Goal: Information Seeking & Learning: Find specific fact

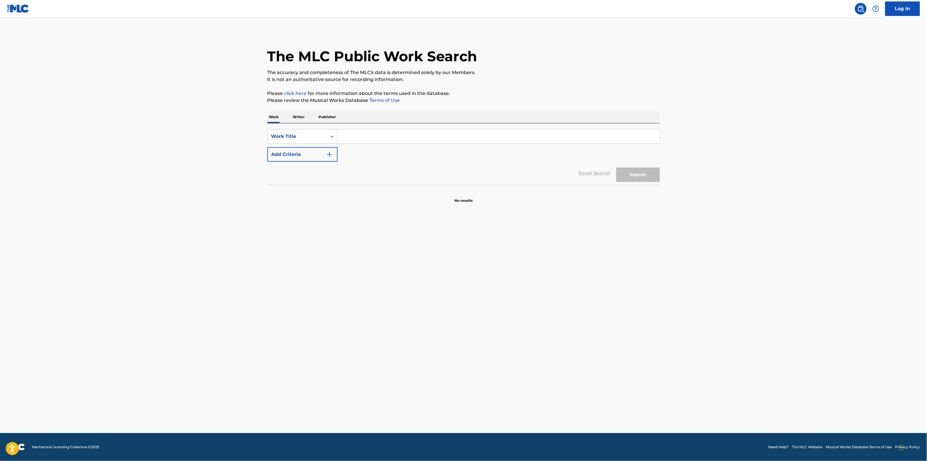
click at [100, 100] on main "The MLC Public Work Search The accuracy and completeness of The MLC's data is d…" at bounding box center [463, 225] width 927 height 416
click at [322, 134] on div "Work Title" at bounding box center [297, 136] width 52 height 7
click at [297, 116] on p "Writer" at bounding box center [298, 117] width 15 height 12
click at [362, 138] on input "Search Form" at bounding box center [499, 136] width 322 height 14
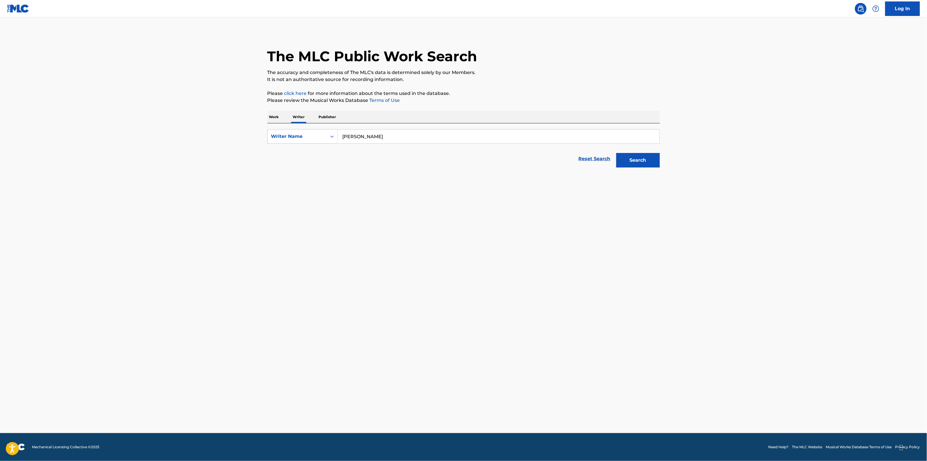
type input "[PERSON_NAME]"
click at [616, 153] on button "Search" at bounding box center [638, 160] width 44 height 15
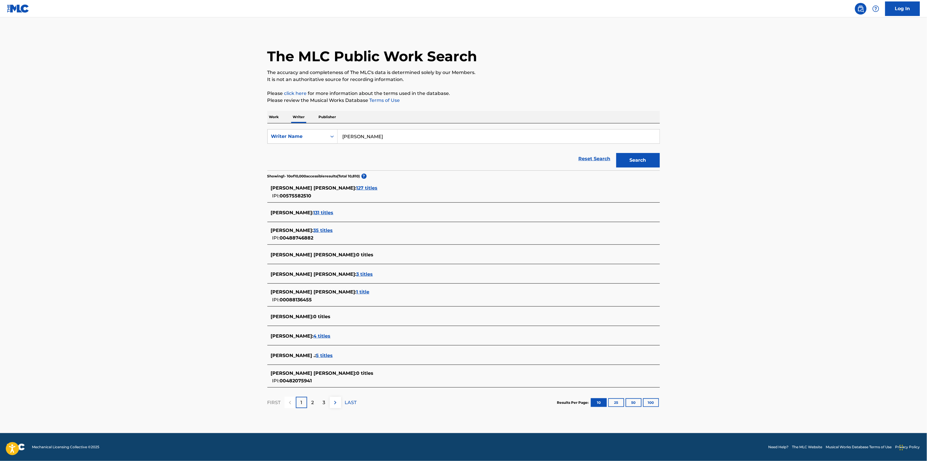
click at [356, 189] on span "127 titles" at bounding box center [366, 188] width 21 height 6
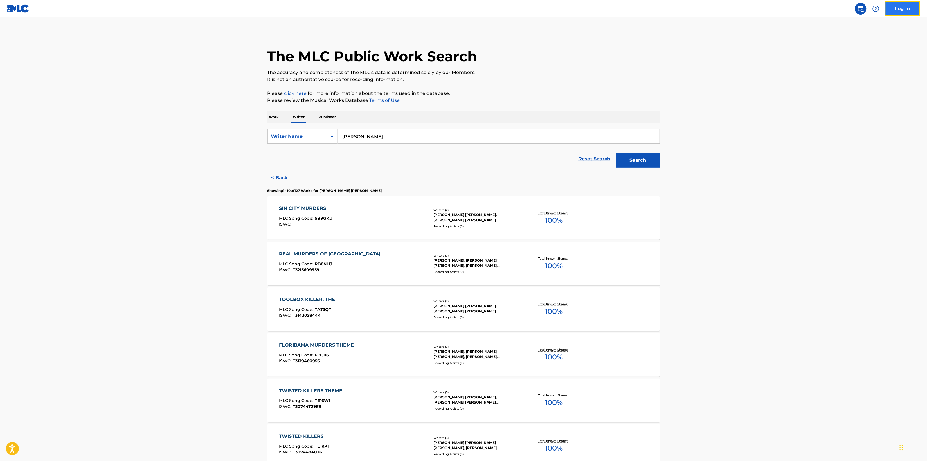
click at [909, 12] on link "Log In" at bounding box center [902, 8] width 35 height 15
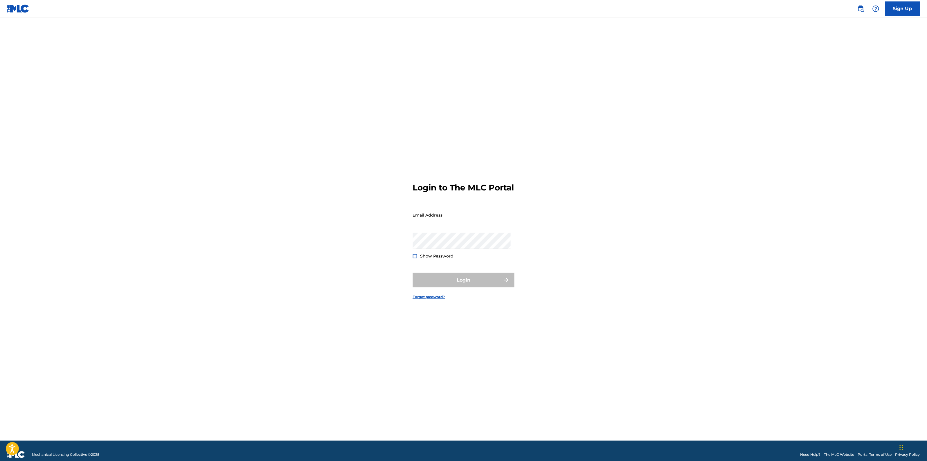
click at [455, 217] on input "Email Address" at bounding box center [462, 215] width 98 height 17
type input "[EMAIL_ADDRESS][DOMAIN_NAME]"
click at [413, 273] on button "Login" at bounding box center [464, 280] width 102 height 15
click at [285, 260] on div "Confirm Email MFA We have emailed a code to alex****@gmai***** Please enter tha…" at bounding box center [463, 236] width 406 height 409
click at [449, 252] on input "Code" at bounding box center [462, 244] width 98 height 17
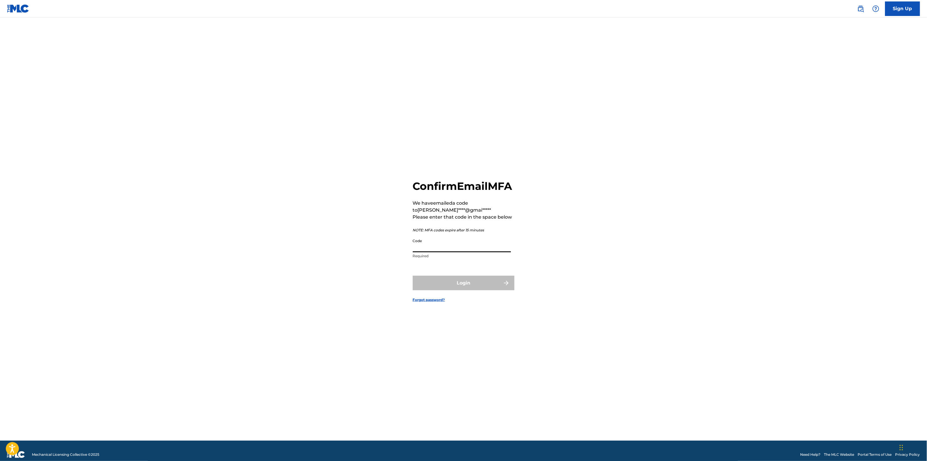
paste input "004125"
type input "004125"
click at [440, 290] on button "Login" at bounding box center [464, 283] width 102 height 15
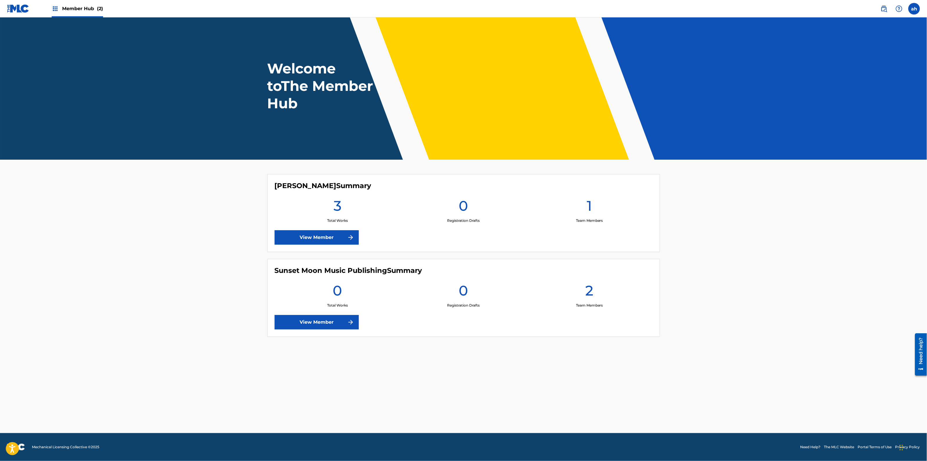
click at [21, 5] on img at bounding box center [18, 8] width 22 height 8
click at [349, 238] on img at bounding box center [350, 237] width 7 height 7
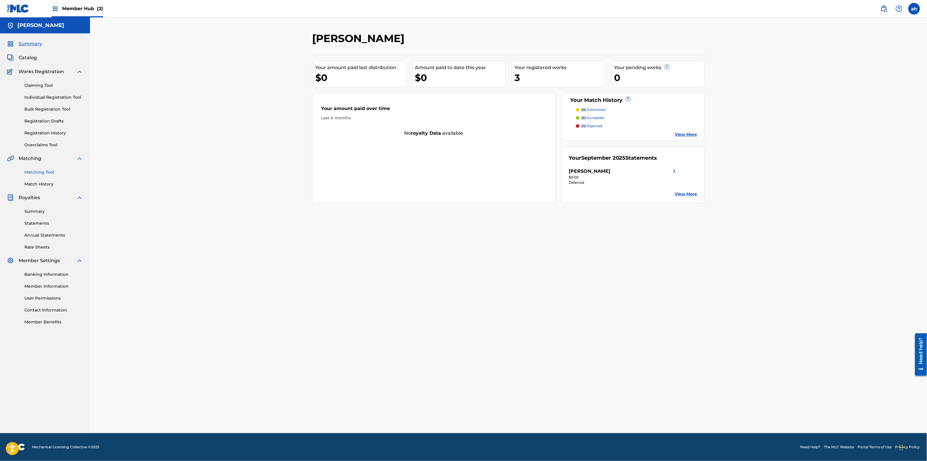
click at [35, 172] on link "Matching Tool" at bounding box center [53, 172] width 59 height 6
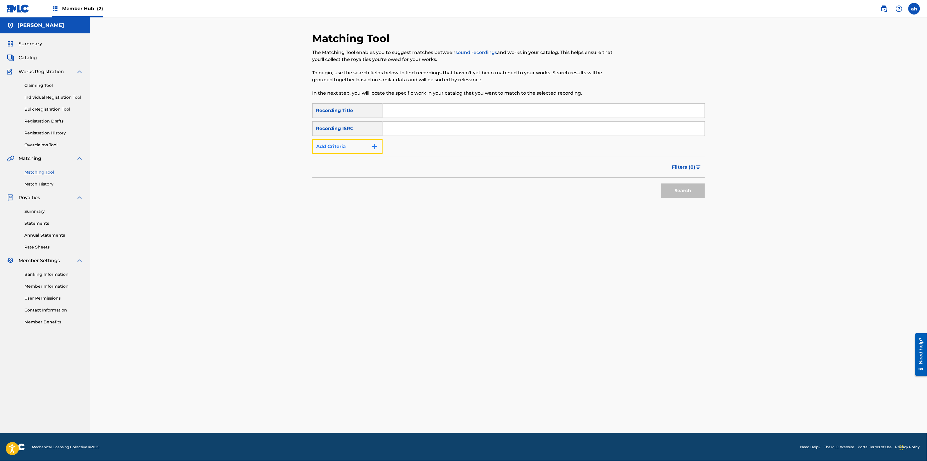
click at [346, 149] on button "Add Criteria" at bounding box center [347, 146] width 70 height 15
click at [417, 152] on input "Search Form" at bounding box center [538, 147] width 311 height 14
type input "[PERSON_NAME]"
click at [661, 201] on button "Search" at bounding box center [683, 208] width 44 height 15
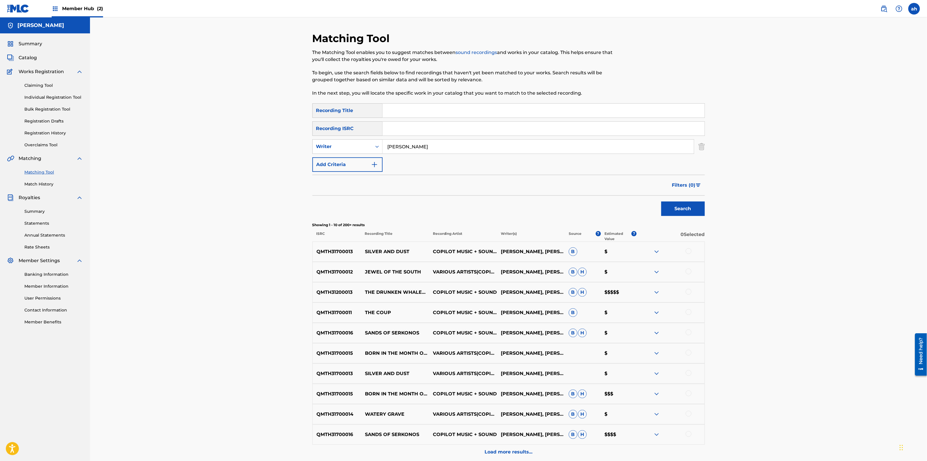
click at [657, 292] on img at bounding box center [656, 292] width 7 height 7
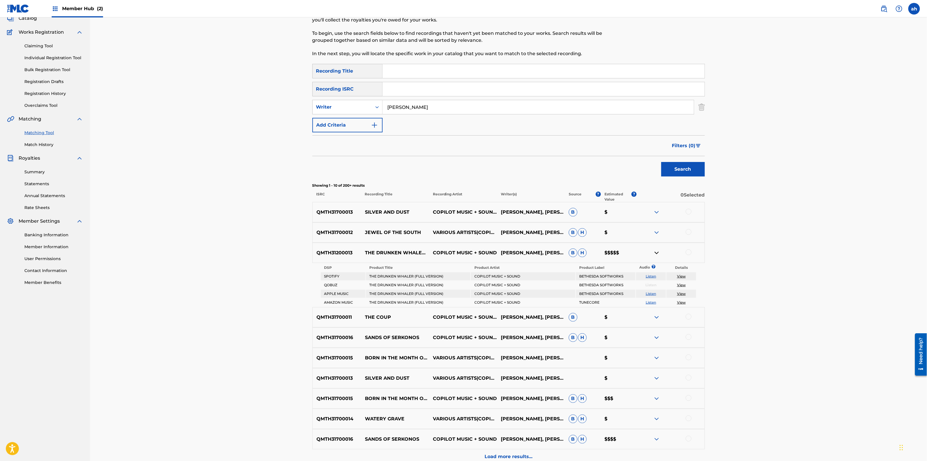
scroll to position [98, 0]
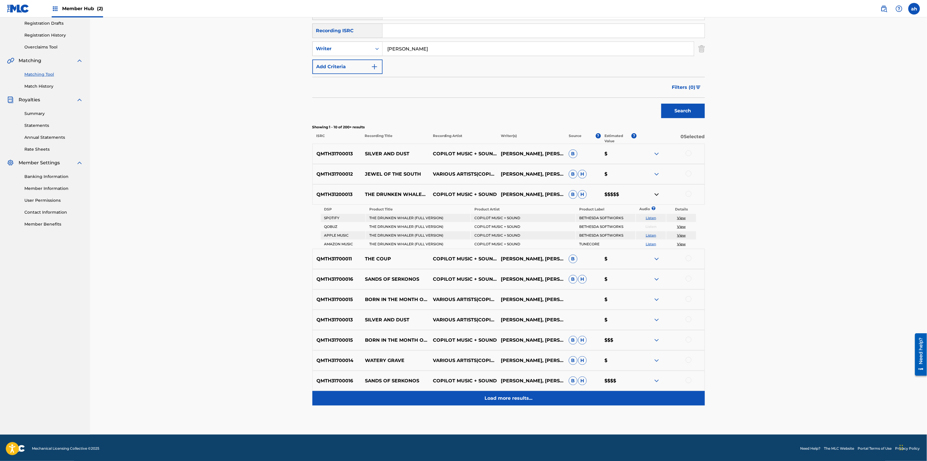
click at [514, 398] on p "Load more results..." at bounding box center [508, 398] width 48 height 7
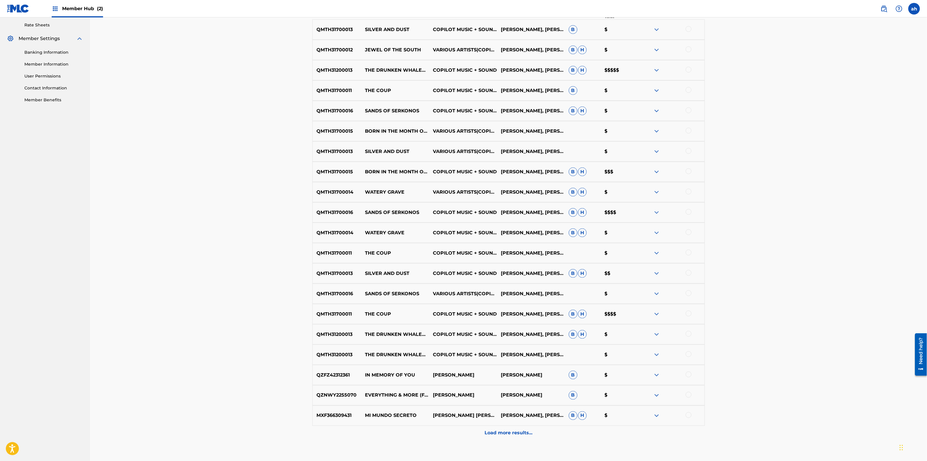
scroll to position [186, 0]
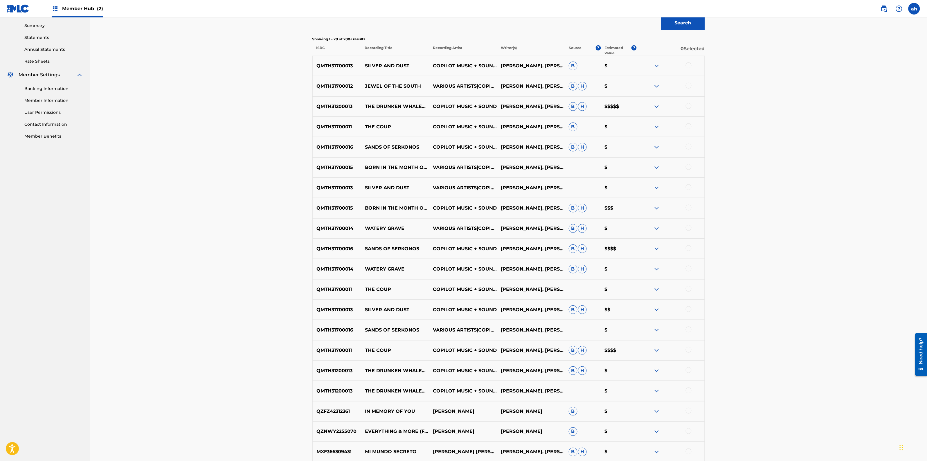
click at [231, 150] on div "Matching Tool The Matching Tool enables you to suggest matches between sound re…" at bounding box center [508, 169] width 837 height 674
